Goal: Transaction & Acquisition: Book appointment/travel/reservation

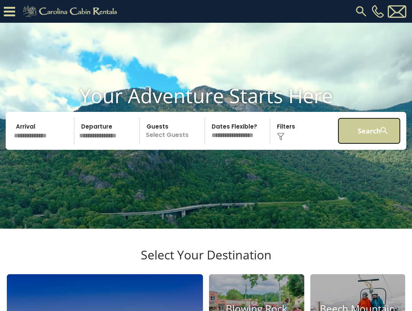
click at [369, 144] on button "Search" at bounding box center [369, 131] width 63 height 27
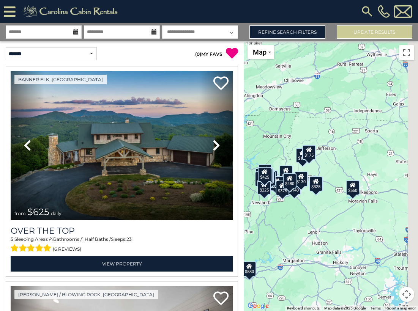
drag, startPoint x: 331, startPoint y: 186, endPoint x: 275, endPoint y: 198, distance: 57.7
click at [275, 198] on div "$625 $297 $175 $165 $300 $580 $290 $424 $395 $270 $185 $265 $230 $550 $349 $230…" at bounding box center [331, 176] width 174 height 270
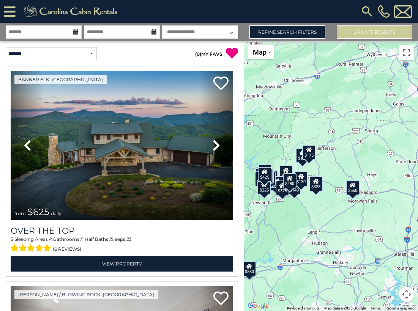
click at [408, 295] on button "Map camera controls" at bounding box center [406, 294] width 15 height 15
click at [387, 257] on button "Zoom in" at bounding box center [387, 256] width 15 height 15
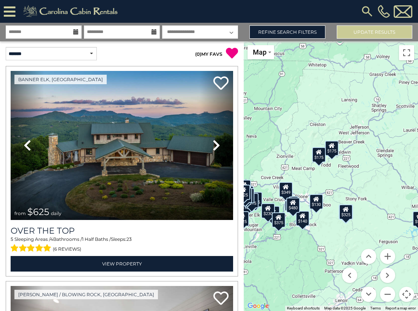
drag, startPoint x: 329, startPoint y: 181, endPoint x: 378, endPoint y: 193, distance: 50.8
click at [378, 193] on div "$625 $297 $175 $165 $300 $580 $290 $424 $395 $270 $185 $265 $230 $550 $349 $230…" at bounding box center [331, 176] width 174 height 270
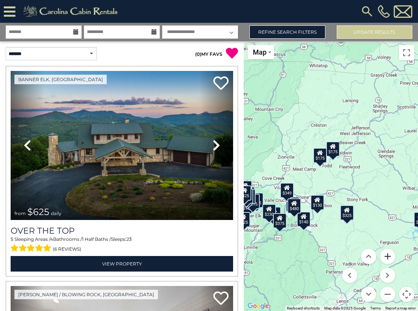
click at [387, 255] on button "Zoom in" at bounding box center [387, 256] width 15 height 15
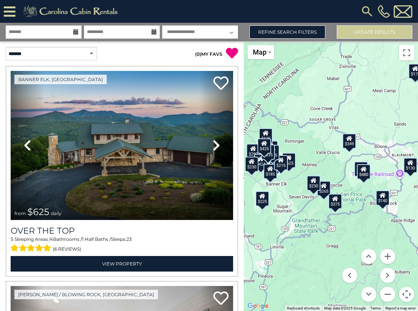
drag, startPoint x: 326, startPoint y: 215, endPoint x: 433, endPoint y: 144, distance: 128.5
click at [418, 144] on html "**********" at bounding box center [209, 155] width 418 height 311
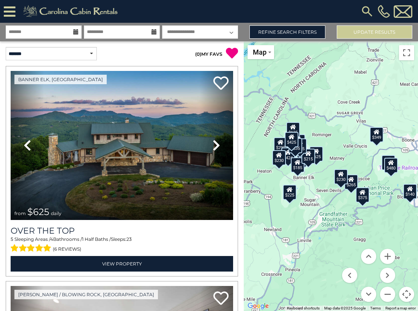
drag, startPoint x: 323, startPoint y: 160, endPoint x: 352, endPoint y: 153, distance: 28.8
click at [352, 153] on div "$625 $297 $175 $165 $300 $580 $290 $424 $395 $270 $185 $265 $230 $550 $349 $230…" at bounding box center [331, 176] width 174 height 270
click at [386, 251] on button "Zoom in" at bounding box center [387, 256] width 15 height 15
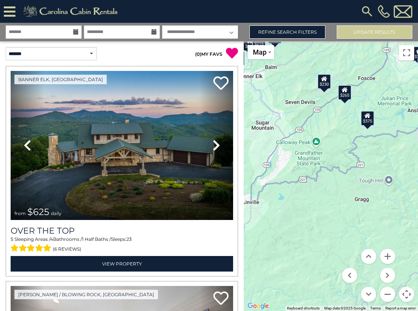
drag, startPoint x: 379, startPoint y: 169, endPoint x: 398, endPoint y: 66, distance: 104.6
click at [398, 66] on div "$625 $297 $175 $165 $300 $580 $290 $424 $395 $270 $185 $265 $230 $550 $349 $230…" at bounding box center [331, 176] width 174 height 270
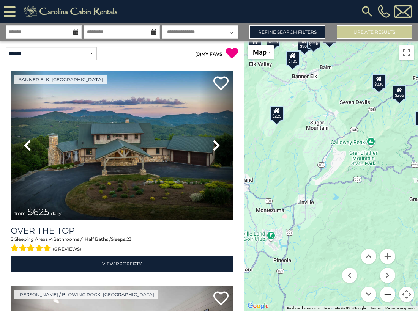
click at [389, 290] on button "Zoom out" at bounding box center [387, 294] width 15 height 15
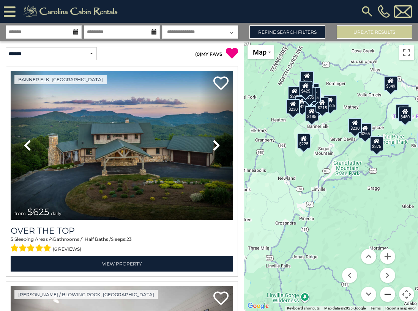
click at [389, 290] on button "Zoom out" at bounding box center [387, 294] width 15 height 15
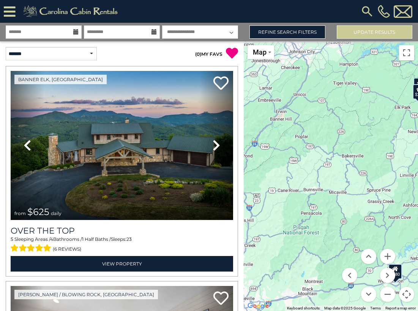
drag, startPoint x: 294, startPoint y: 210, endPoint x: 402, endPoint y: 163, distance: 117.5
click at [402, 163] on div "$625 $297 $175 $165 $300 $580 $290 $424 $395 $270 $185 $265 $230 $550 $349 $230…" at bounding box center [331, 176] width 174 height 270
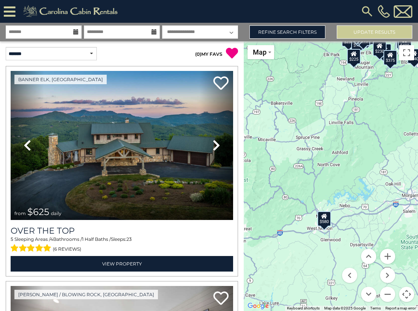
drag, startPoint x: 385, startPoint y: 202, endPoint x: 315, endPoint y: 149, distance: 87.8
click at [315, 149] on div "$625 $297 $175 $165 $300 $580 $290 $424 $395 $270 $185 $265 $230 $550 $349 $230…" at bounding box center [331, 176] width 174 height 270
click at [324, 223] on div "$580" at bounding box center [324, 218] width 14 height 15
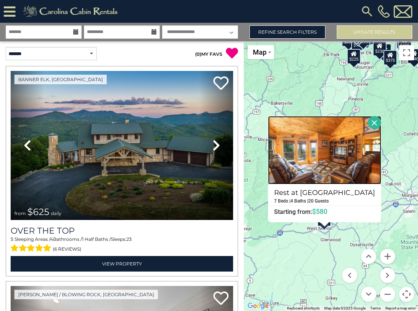
click at [333, 169] on img at bounding box center [324, 150] width 113 height 68
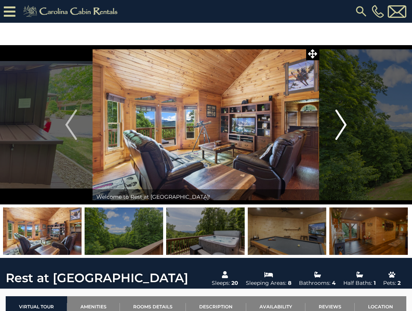
click at [342, 122] on img "Next" at bounding box center [340, 125] width 11 height 30
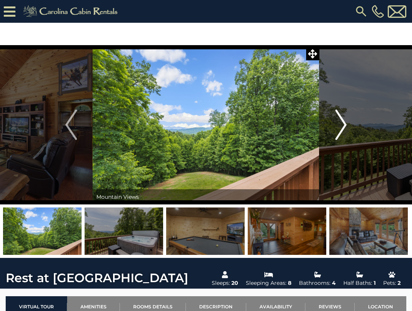
click at [342, 122] on img "Next" at bounding box center [340, 125] width 11 height 30
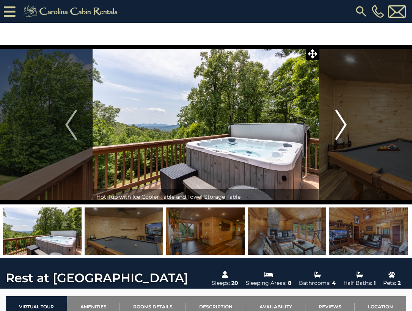
click at [342, 122] on img "Next" at bounding box center [340, 125] width 11 height 30
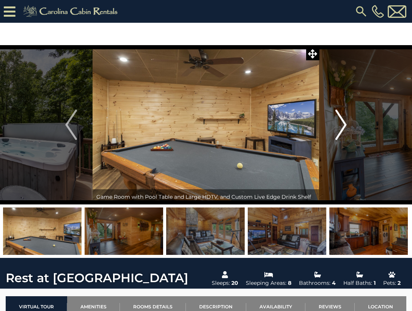
click at [342, 122] on img "Next" at bounding box center [340, 125] width 11 height 30
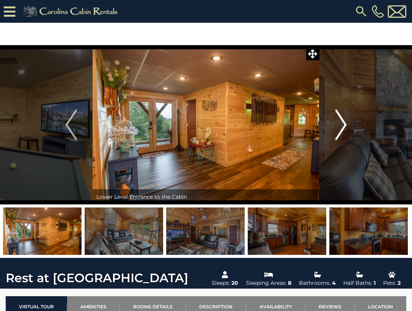
click at [342, 122] on img "Next" at bounding box center [340, 125] width 11 height 30
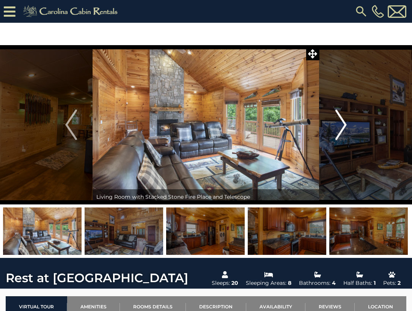
click at [342, 122] on img "Next" at bounding box center [340, 125] width 11 height 30
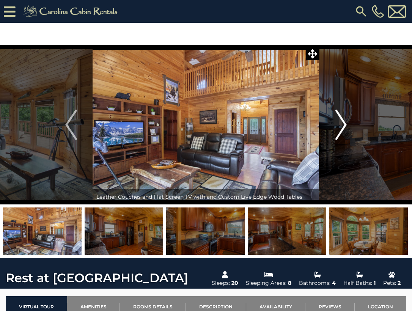
click at [342, 122] on img "Next" at bounding box center [340, 125] width 11 height 30
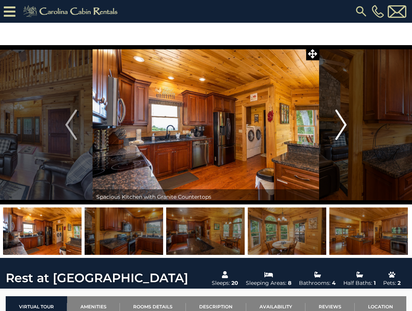
click at [342, 122] on img "Next" at bounding box center [340, 125] width 11 height 30
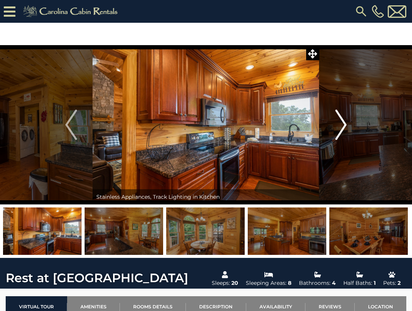
click at [342, 122] on img "Next" at bounding box center [340, 125] width 11 height 30
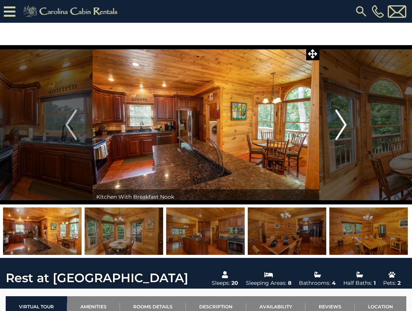
click at [342, 122] on img "Next" at bounding box center [340, 125] width 11 height 30
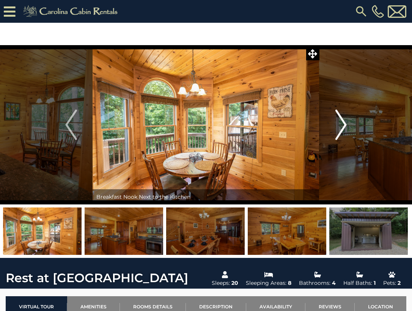
click at [342, 122] on img "Next" at bounding box center [340, 125] width 11 height 30
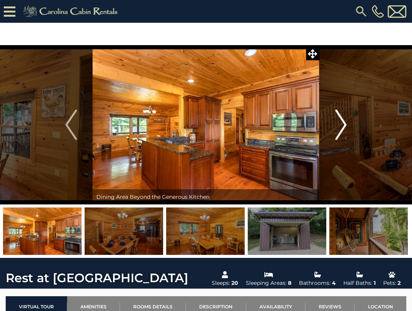
click at [342, 122] on img "Next" at bounding box center [340, 125] width 11 height 30
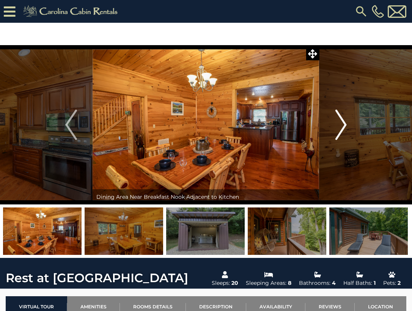
click at [342, 122] on img "Next" at bounding box center [340, 125] width 11 height 30
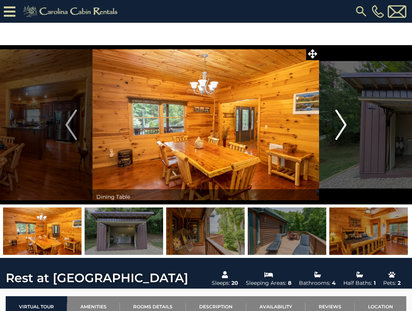
click at [342, 122] on img "Next" at bounding box center [340, 125] width 11 height 30
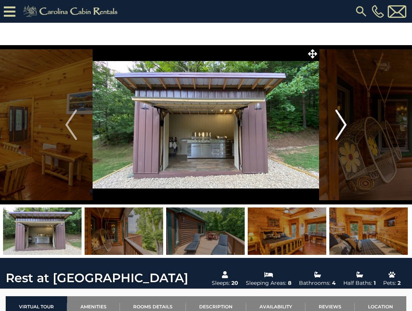
click at [342, 122] on img "Next" at bounding box center [340, 125] width 11 height 30
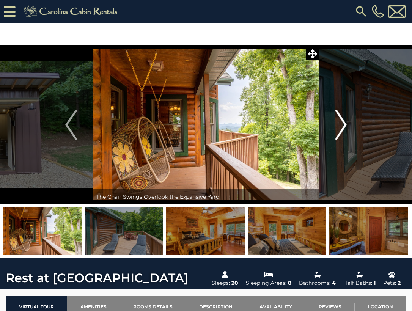
click at [342, 122] on img "Next" at bounding box center [340, 125] width 11 height 30
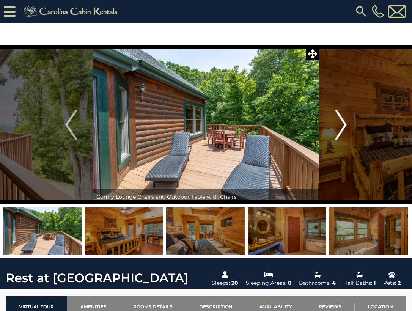
click at [342, 122] on img "Next" at bounding box center [340, 125] width 11 height 30
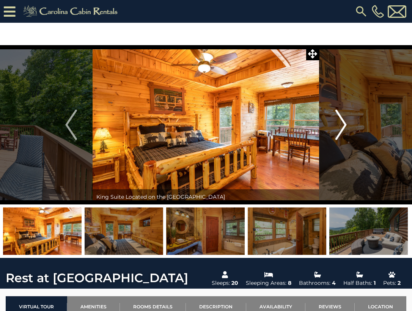
click at [342, 122] on img "Next" at bounding box center [340, 125] width 11 height 30
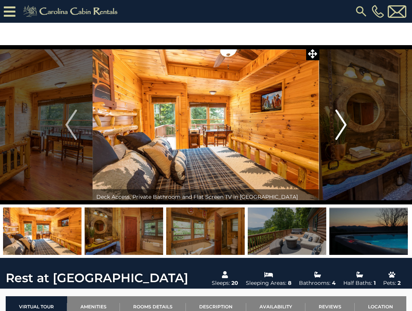
click at [342, 122] on img "Next" at bounding box center [340, 125] width 11 height 30
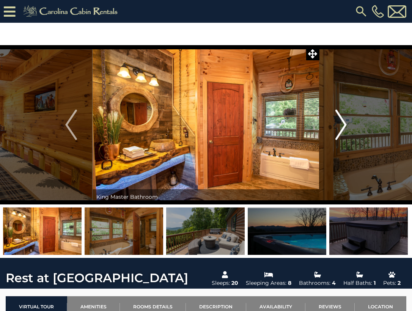
click at [342, 123] on img "Next" at bounding box center [340, 125] width 11 height 30
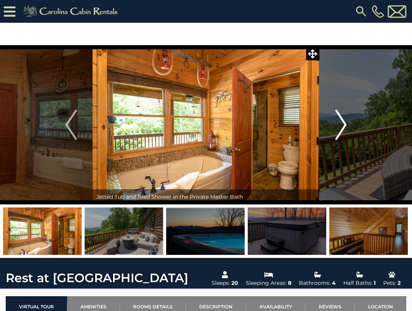
click at [342, 123] on img "Next" at bounding box center [340, 125] width 11 height 30
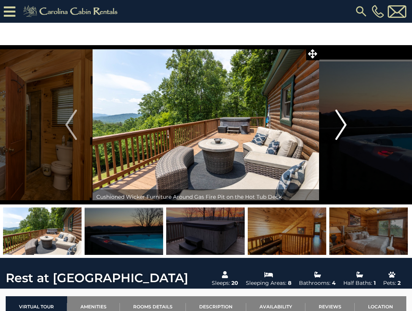
click at [342, 123] on img "Next" at bounding box center [340, 125] width 11 height 30
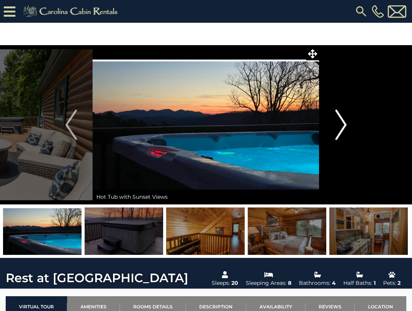
click at [342, 123] on img "Next" at bounding box center [340, 125] width 11 height 30
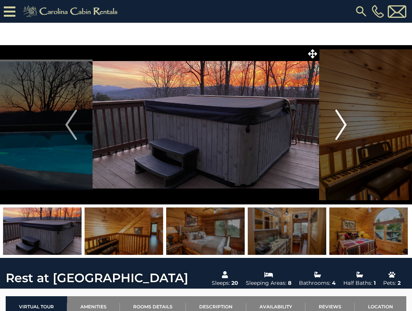
click at [342, 121] on img "Next" at bounding box center [340, 125] width 11 height 30
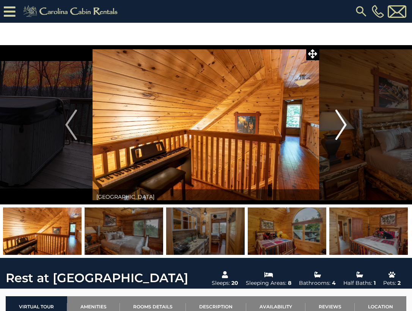
click at [342, 121] on img "Next" at bounding box center [340, 125] width 11 height 30
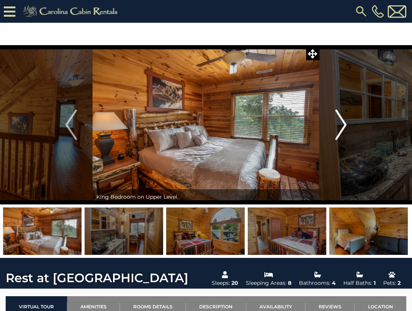
click at [342, 121] on img "Next" at bounding box center [340, 125] width 11 height 30
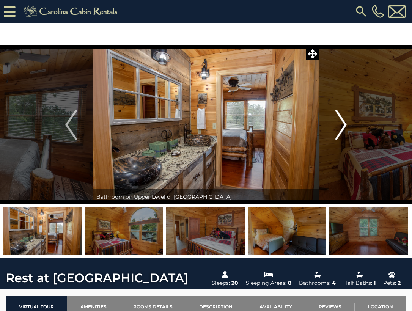
click at [342, 121] on img "Next" at bounding box center [340, 125] width 11 height 30
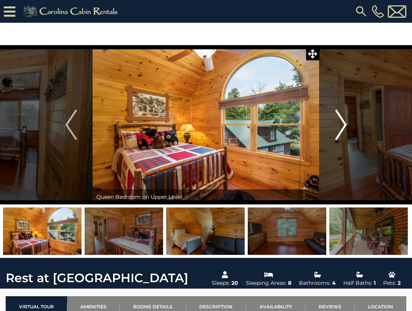
click at [342, 121] on img "Next" at bounding box center [340, 125] width 11 height 30
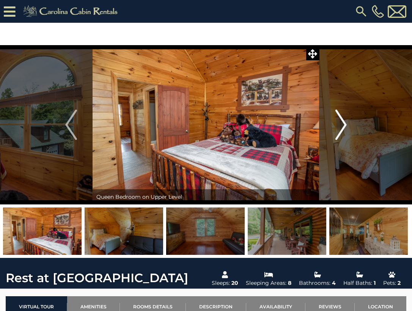
click at [342, 121] on img "Next" at bounding box center [340, 125] width 11 height 30
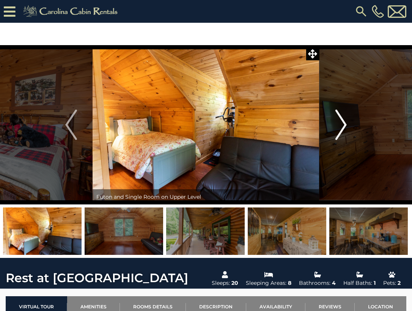
click at [342, 121] on img "Next" at bounding box center [340, 125] width 11 height 30
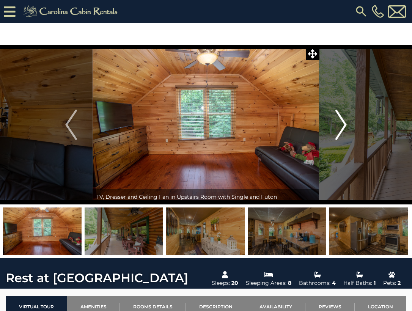
click at [342, 121] on img "Next" at bounding box center [340, 125] width 11 height 30
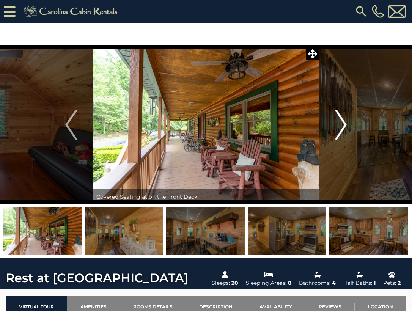
click at [342, 121] on img "Next" at bounding box center [340, 125] width 11 height 30
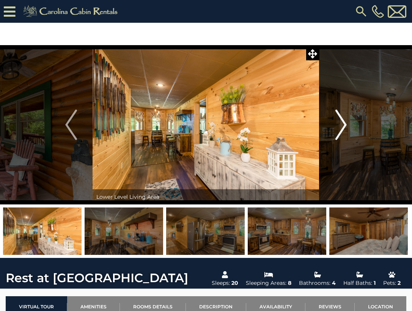
click at [342, 121] on img "Next" at bounding box center [340, 125] width 11 height 30
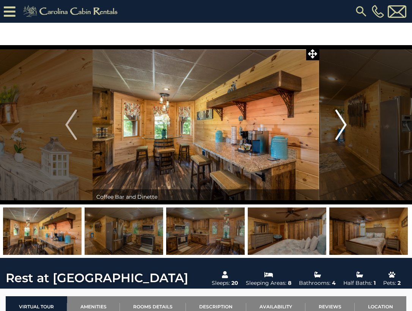
click at [342, 121] on img "Next" at bounding box center [340, 125] width 11 height 30
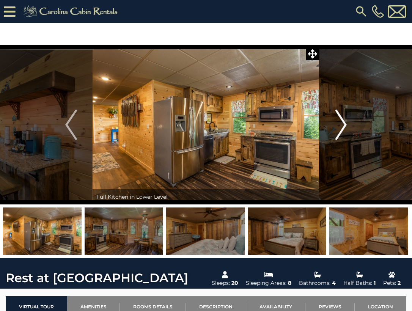
click at [342, 121] on img "Next" at bounding box center [340, 125] width 11 height 30
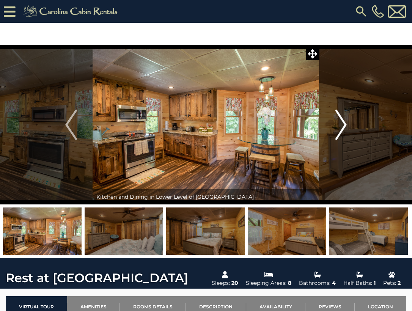
click at [342, 121] on img "Next" at bounding box center [340, 125] width 11 height 30
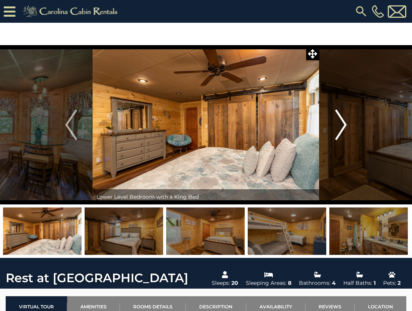
click at [342, 121] on img "Next" at bounding box center [340, 125] width 11 height 30
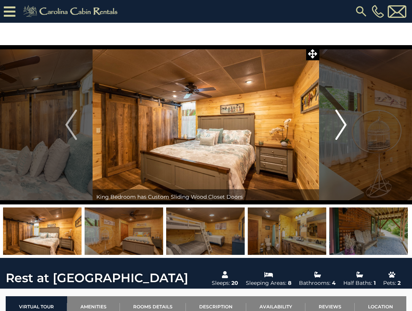
click at [342, 121] on img "Next" at bounding box center [340, 125] width 11 height 30
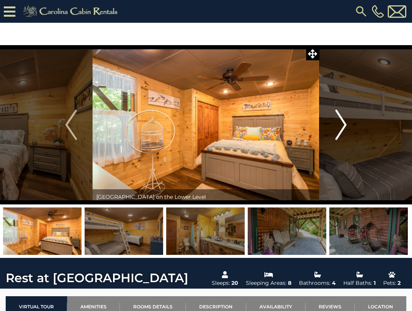
click at [342, 121] on img "Next" at bounding box center [340, 125] width 11 height 30
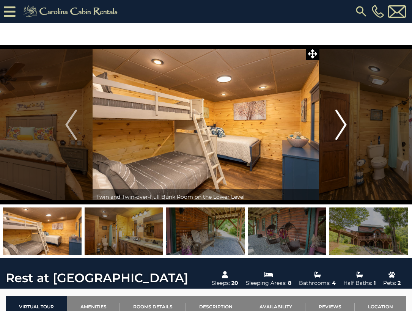
click at [342, 121] on img "Next" at bounding box center [340, 125] width 11 height 30
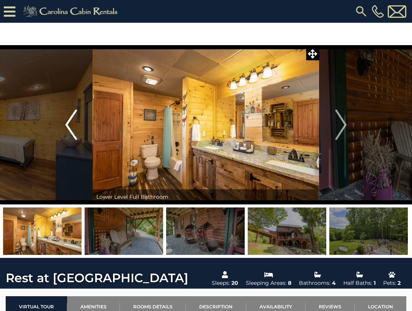
click at [78, 134] on button "Previous" at bounding box center [71, 124] width 43 height 159
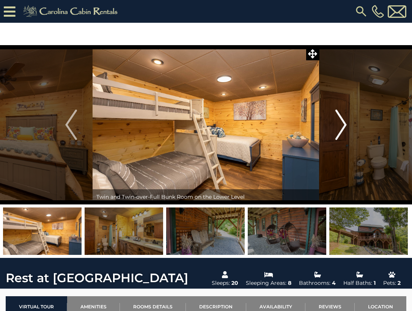
click at [347, 135] on img "Next" at bounding box center [340, 125] width 11 height 30
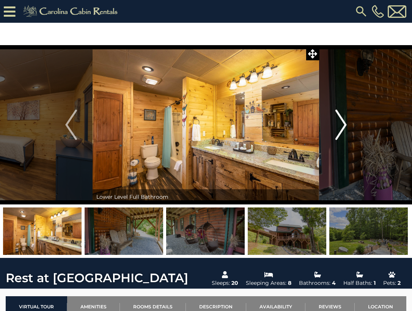
click at [341, 134] on img "Next" at bounding box center [340, 125] width 11 height 30
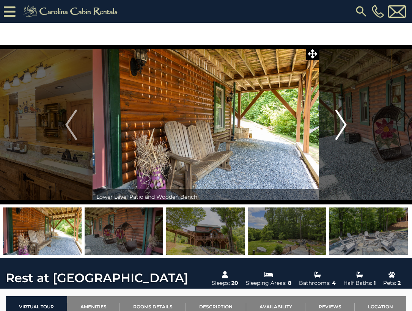
click at [341, 134] on img "Next" at bounding box center [340, 125] width 11 height 30
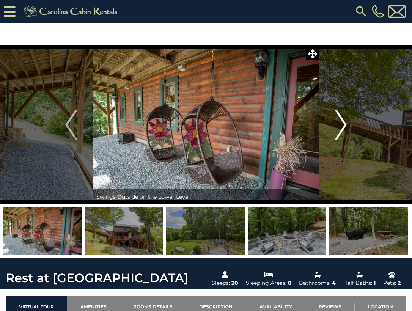
click at [341, 134] on img "Next" at bounding box center [340, 125] width 11 height 30
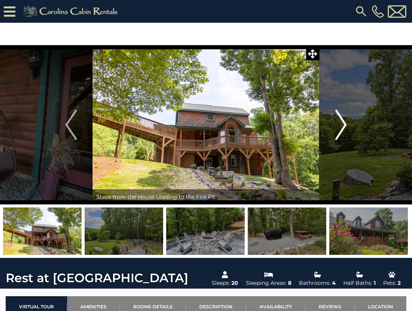
click at [341, 134] on img "Next" at bounding box center [340, 125] width 11 height 30
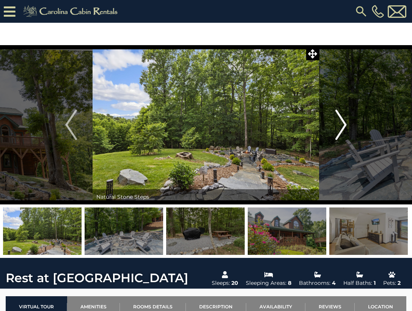
click at [341, 134] on img "Next" at bounding box center [340, 125] width 11 height 30
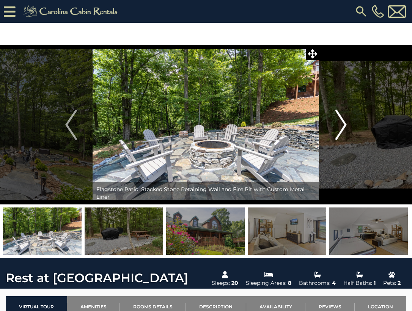
click at [341, 134] on img "Next" at bounding box center [340, 125] width 11 height 30
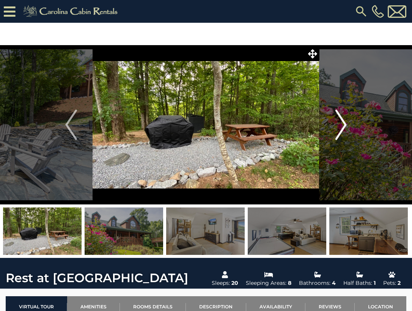
click at [341, 134] on img "Next" at bounding box center [340, 125] width 11 height 30
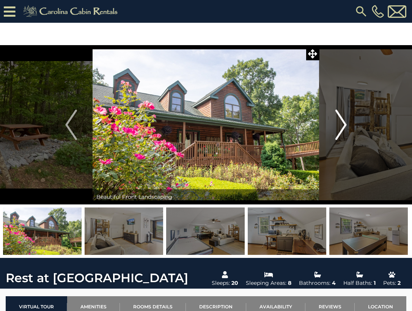
click at [341, 134] on img "Next" at bounding box center [340, 125] width 11 height 30
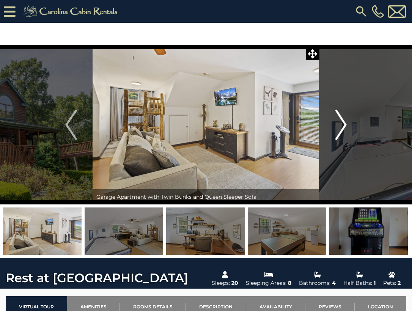
click at [341, 134] on img "Next" at bounding box center [340, 125] width 11 height 30
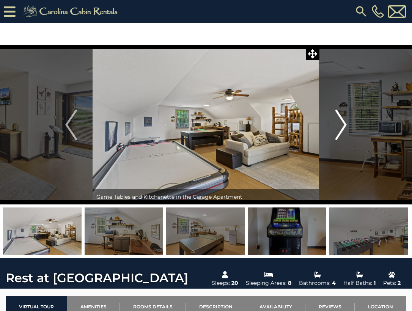
click at [347, 125] on button "Next" at bounding box center [341, 124] width 43 height 159
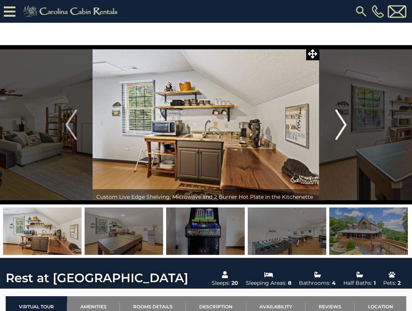
click at [347, 125] on button "Next" at bounding box center [341, 124] width 43 height 159
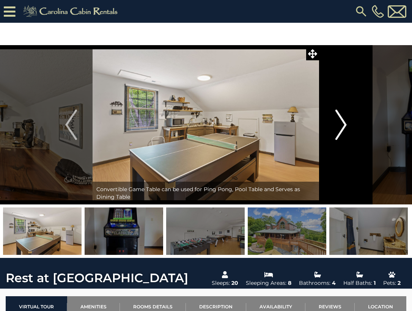
click at [347, 125] on button "Next" at bounding box center [341, 124] width 43 height 159
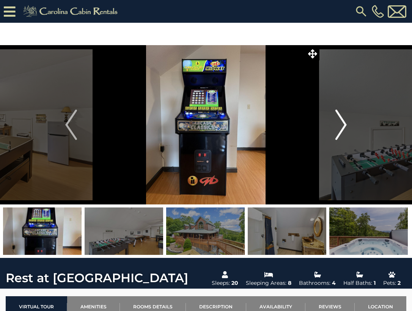
click at [347, 125] on button "Next" at bounding box center [341, 124] width 43 height 159
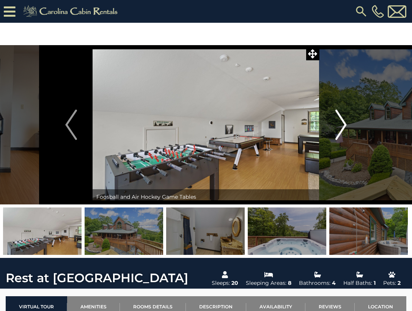
click at [347, 125] on button "Next" at bounding box center [341, 124] width 43 height 159
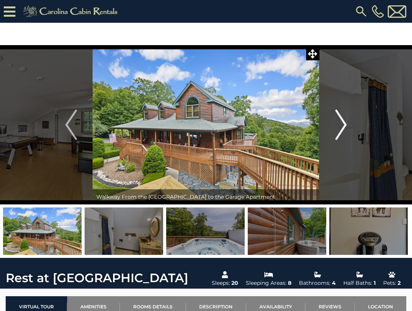
click at [347, 125] on button "Next" at bounding box center [341, 124] width 43 height 159
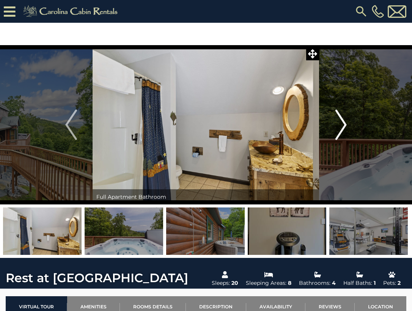
click at [347, 125] on button "Next" at bounding box center [341, 124] width 43 height 159
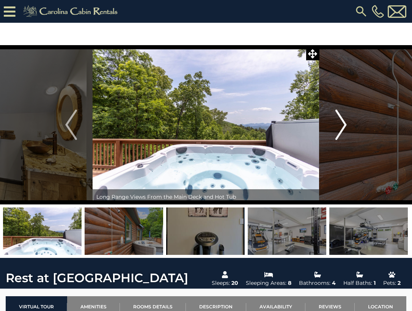
click at [347, 125] on button "Next" at bounding box center [341, 124] width 43 height 159
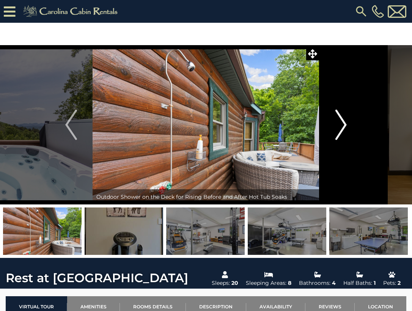
click at [347, 125] on button "Next" at bounding box center [341, 124] width 43 height 159
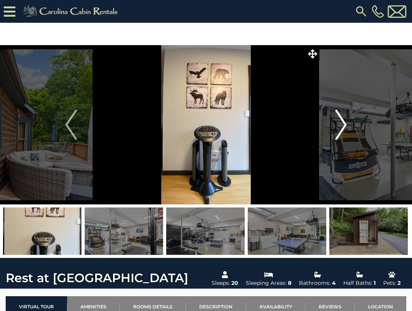
click at [346, 125] on img "Next" at bounding box center [340, 125] width 11 height 30
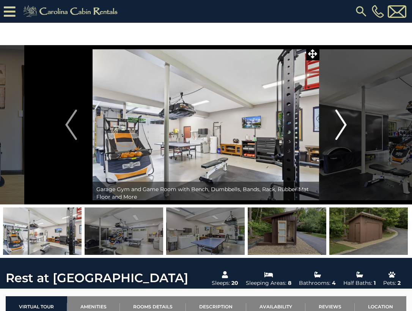
click at [346, 125] on img "Next" at bounding box center [340, 125] width 11 height 30
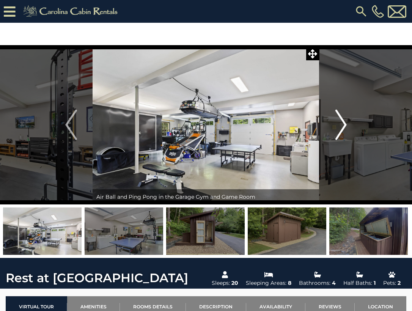
click at [346, 125] on img "Next" at bounding box center [340, 125] width 11 height 30
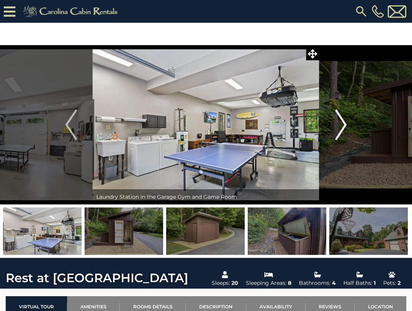
click at [346, 125] on img "Next" at bounding box center [340, 125] width 11 height 30
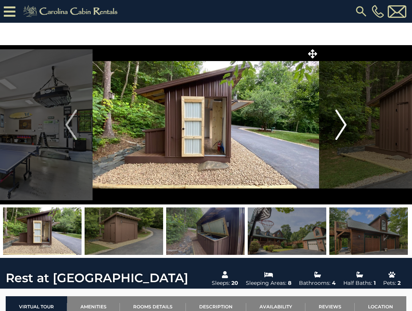
click at [346, 125] on img "Next" at bounding box center [340, 125] width 11 height 30
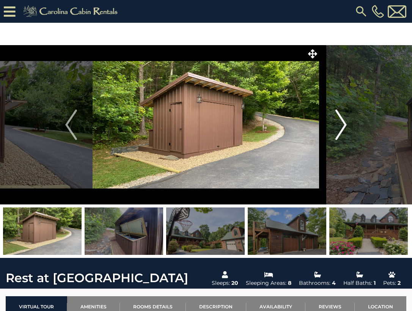
click at [346, 125] on img "Next" at bounding box center [340, 125] width 11 height 30
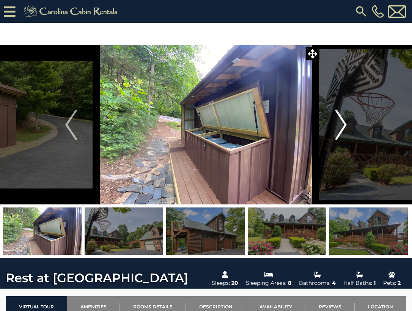
click at [346, 125] on img "Next" at bounding box center [340, 125] width 11 height 30
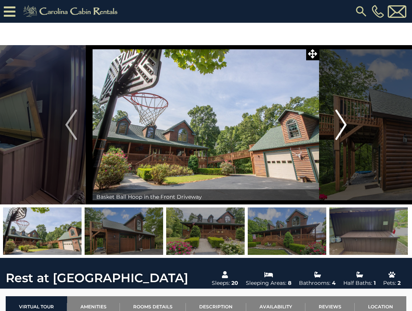
click at [346, 125] on img "Next" at bounding box center [340, 125] width 11 height 30
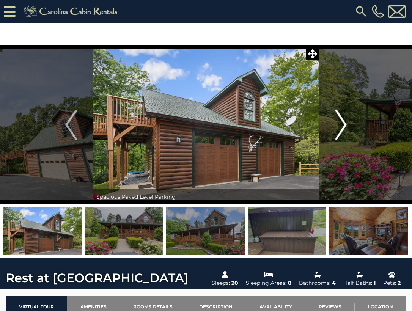
click at [346, 125] on img "Next" at bounding box center [340, 125] width 11 height 30
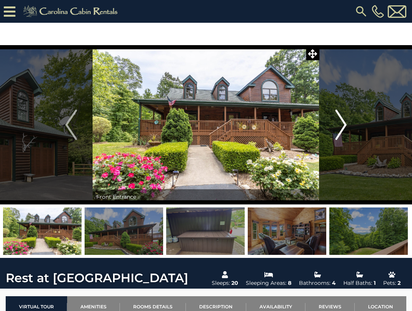
click at [346, 125] on img "Next" at bounding box center [340, 125] width 11 height 30
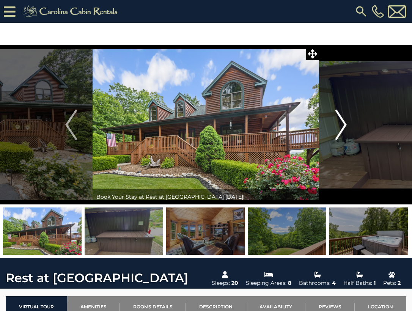
click at [341, 128] on img "Next" at bounding box center [340, 125] width 11 height 30
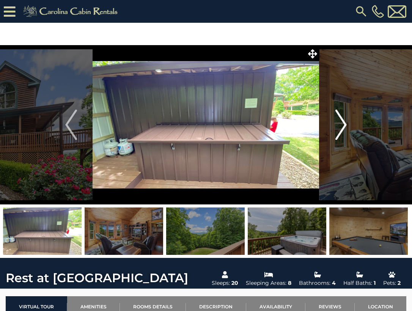
click at [341, 128] on img "Next" at bounding box center [340, 125] width 11 height 30
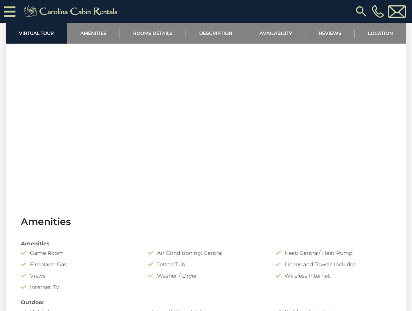
scroll to position [228, 0]
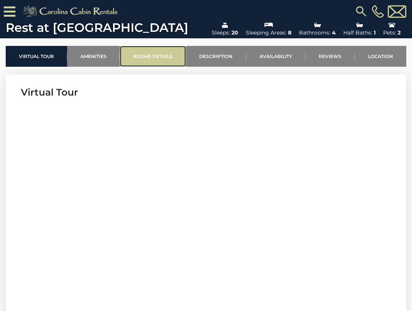
click at [147, 58] on link "Rooms Details" at bounding box center [153, 56] width 66 height 21
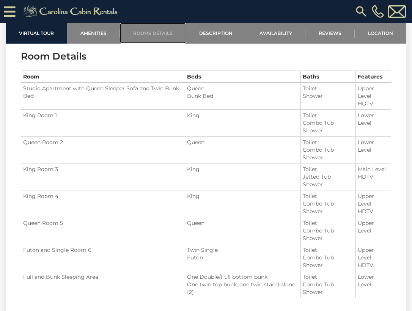
scroll to position [799, 0]
